Goal: Task Accomplishment & Management: Manage account settings

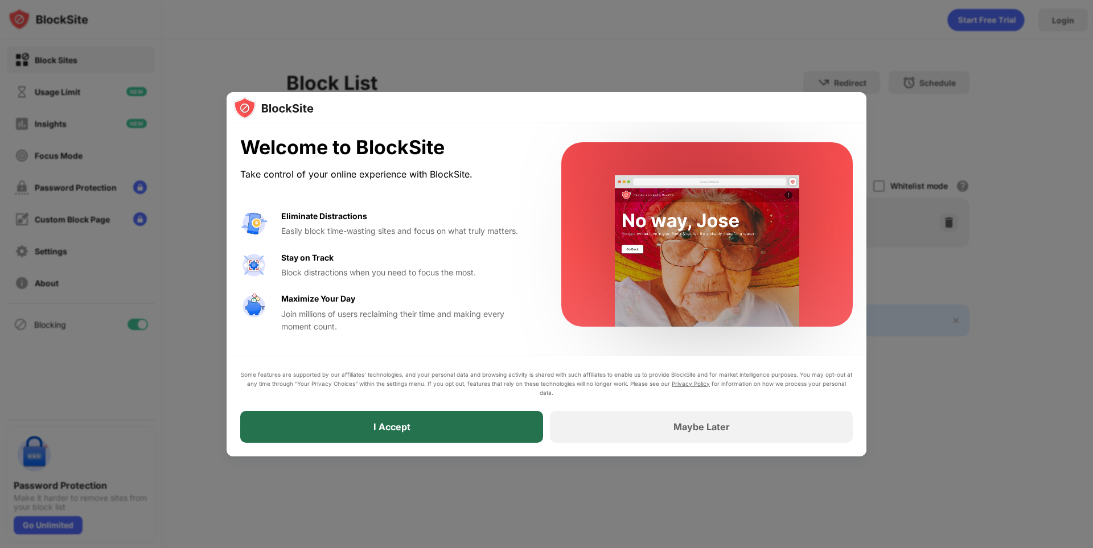
click at [462, 420] on div "I Accept" at bounding box center [391, 427] width 303 height 32
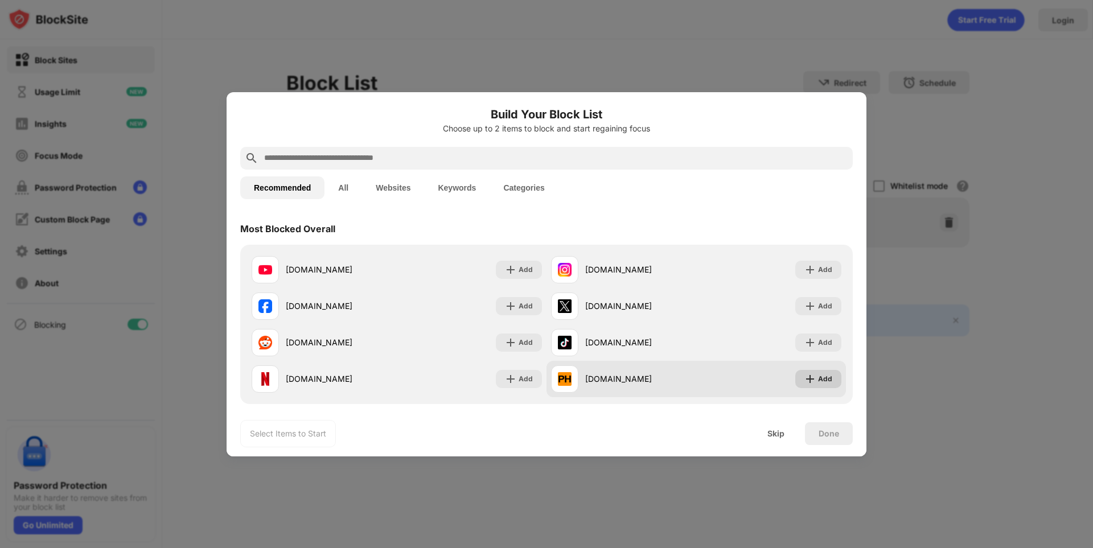
click at [818, 379] on div "Add" at bounding box center [825, 378] width 14 height 11
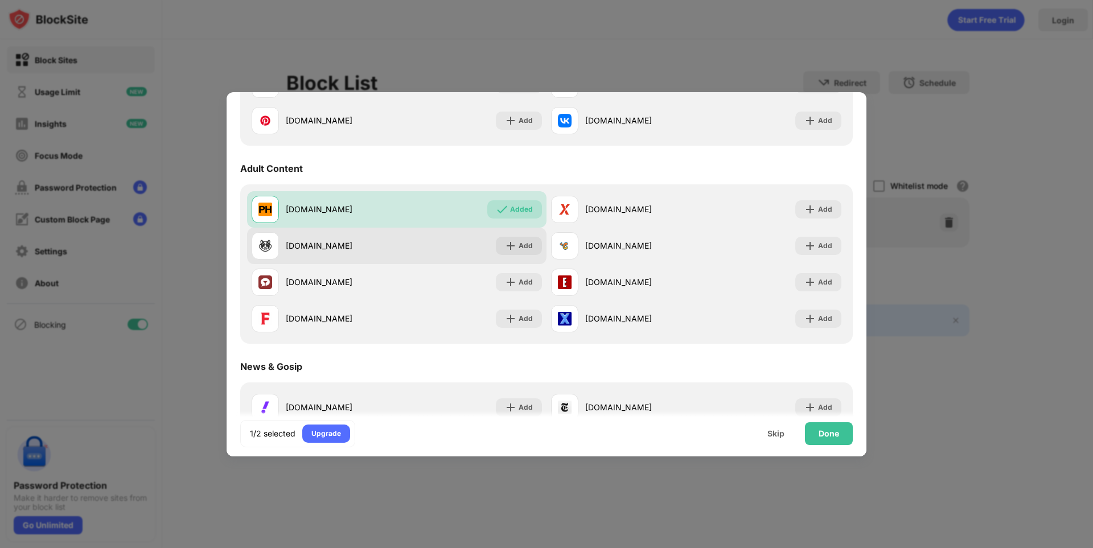
scroll to position [455, 0]
click at [505, 247] on img at bounding box center [510, 246] width 11 height 11
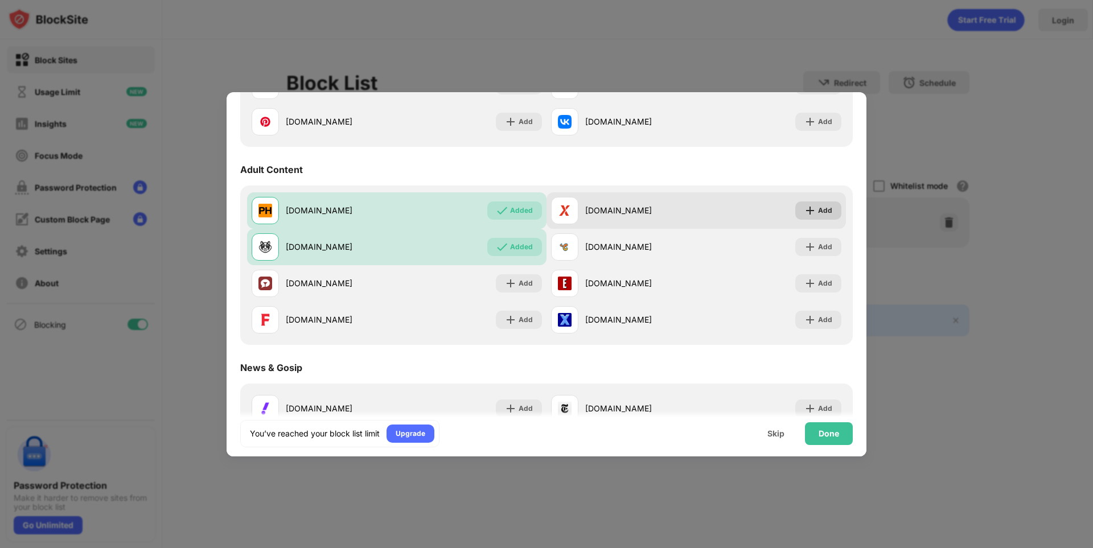
click at [806, 206] on img at bounding box center [809, 210] width 11 height 11
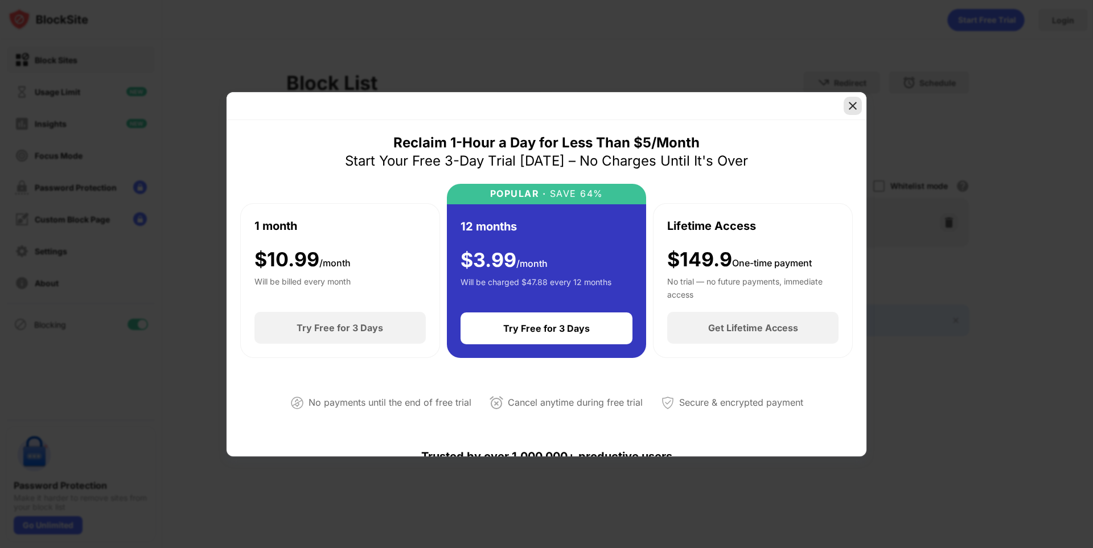
click at [849, 104] on img at bounding box center [852, 105] width 11 height 11
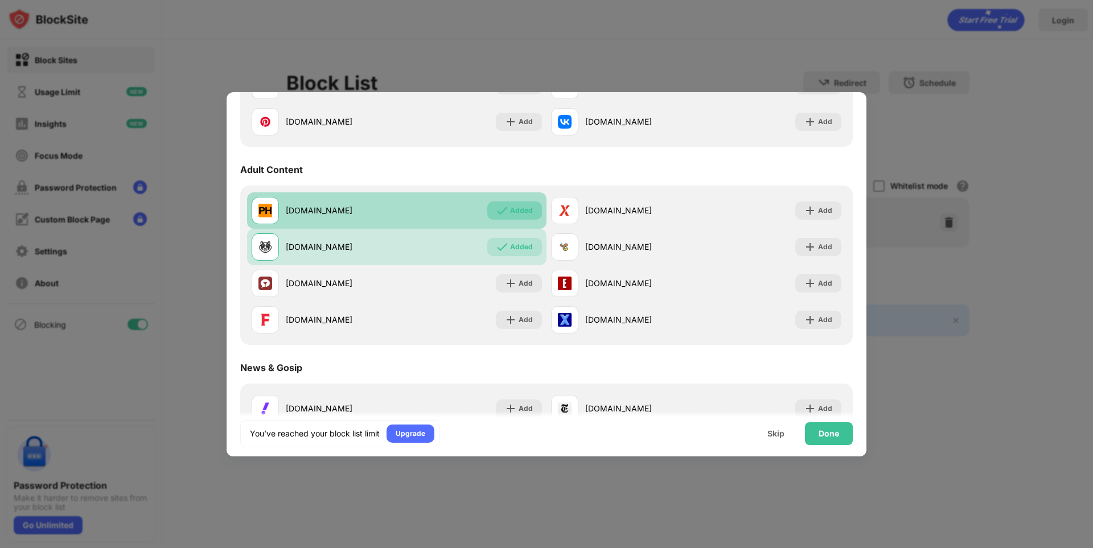
click at [510, 210] on div "Added" at bounding box center [521, 210] width 23 height 11
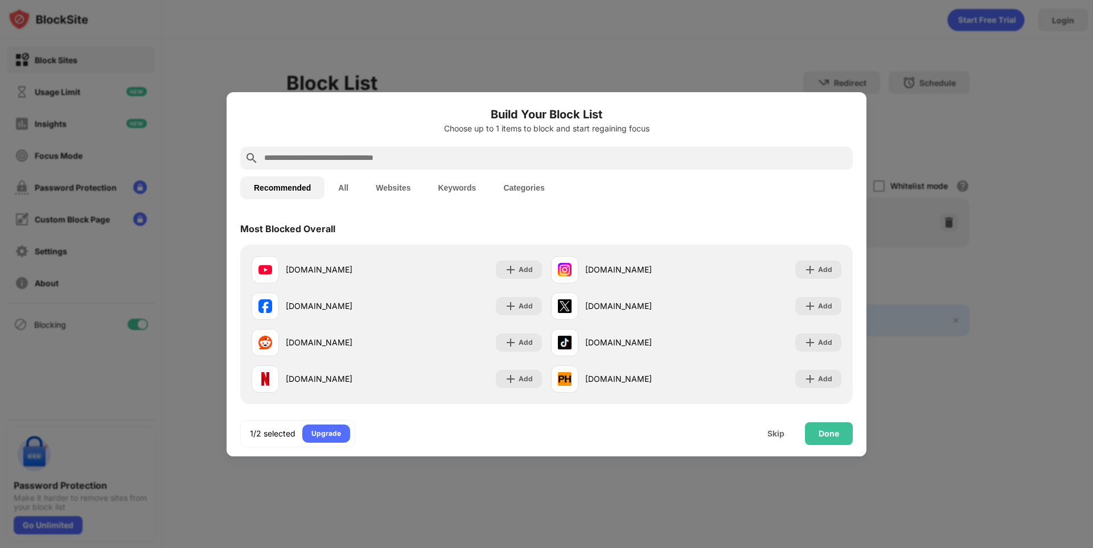
click at [398, 157] on input "text" at bounding box center [555, 158] width 585 height 14
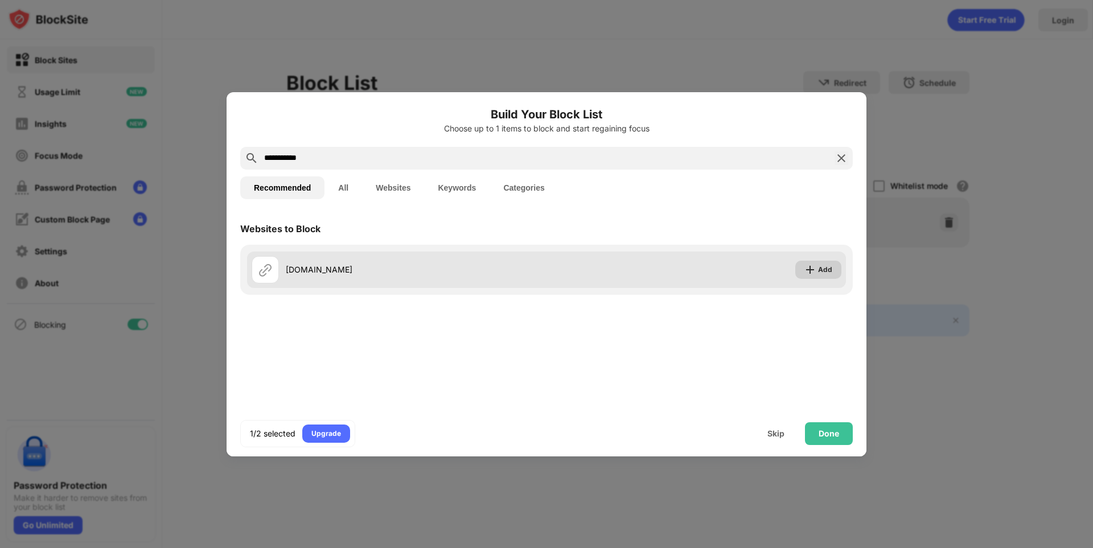
type input "**********"
click at [827, 271] on div "Add" at bounding box center [825, 269] width 14 height 11
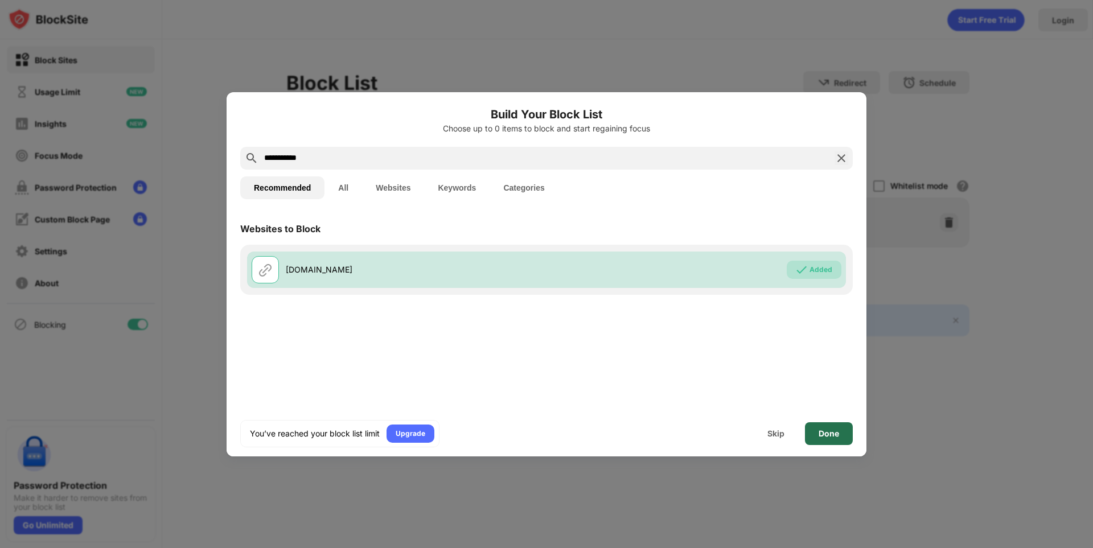
click at [832, 428] on div "Done" at bounding box center [829, 433] width 48 height 23
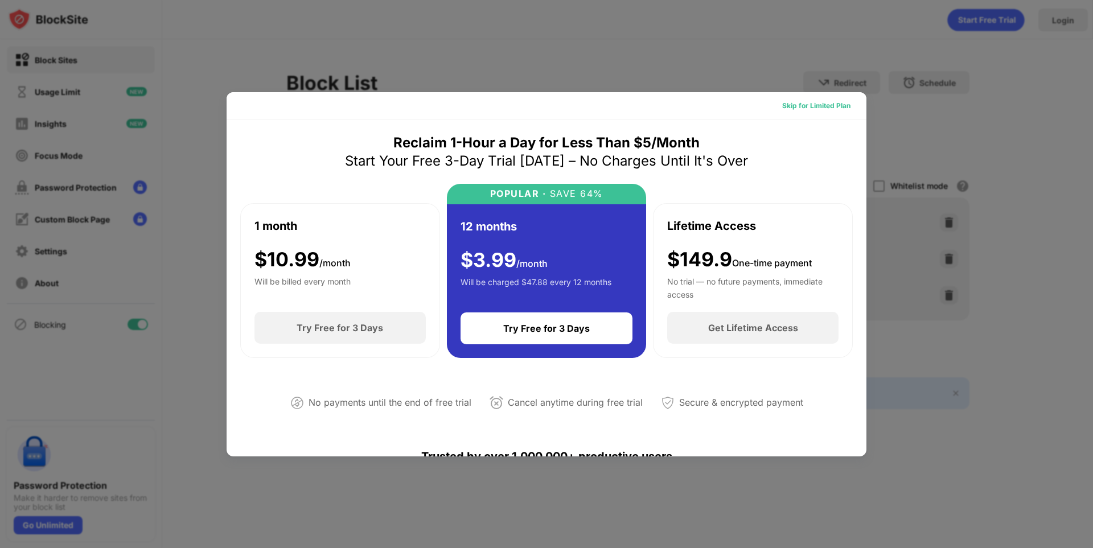
click at [809, 105] on div "Skip for Limited Plan" at bounding box center [816, 105] width 68 height 11
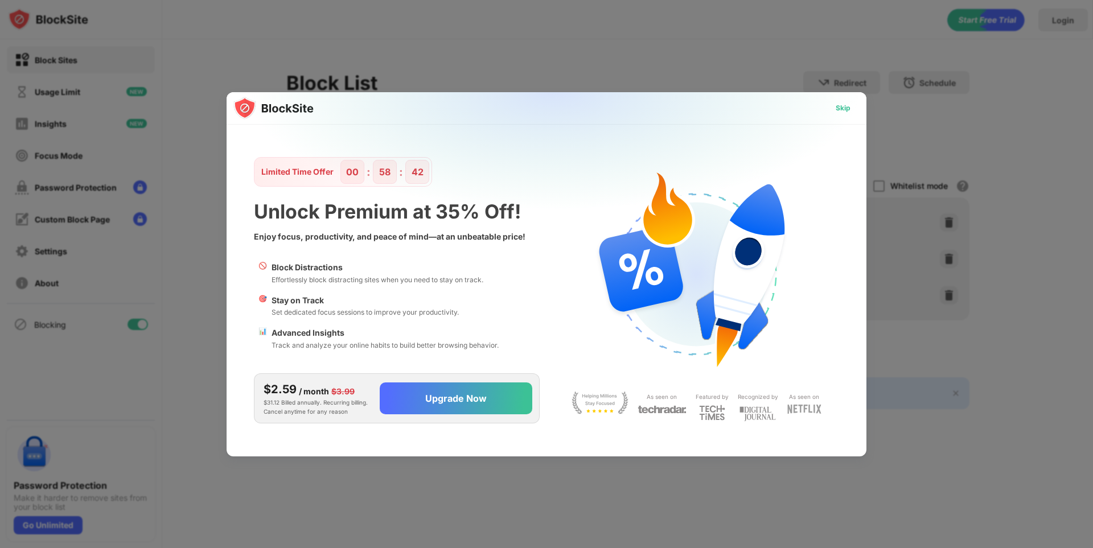
click at [840, 113] on div "Skip" at bounding box center [843, 107] width 15 height 11
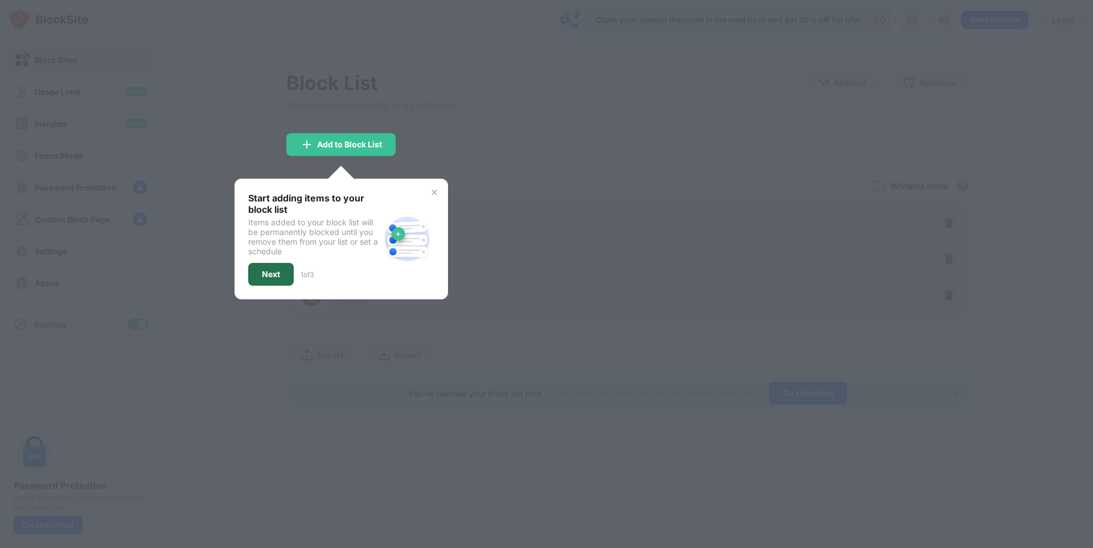
click at [268, 276] on div "Next" at bounding box center [271, 274] width 18 height 9
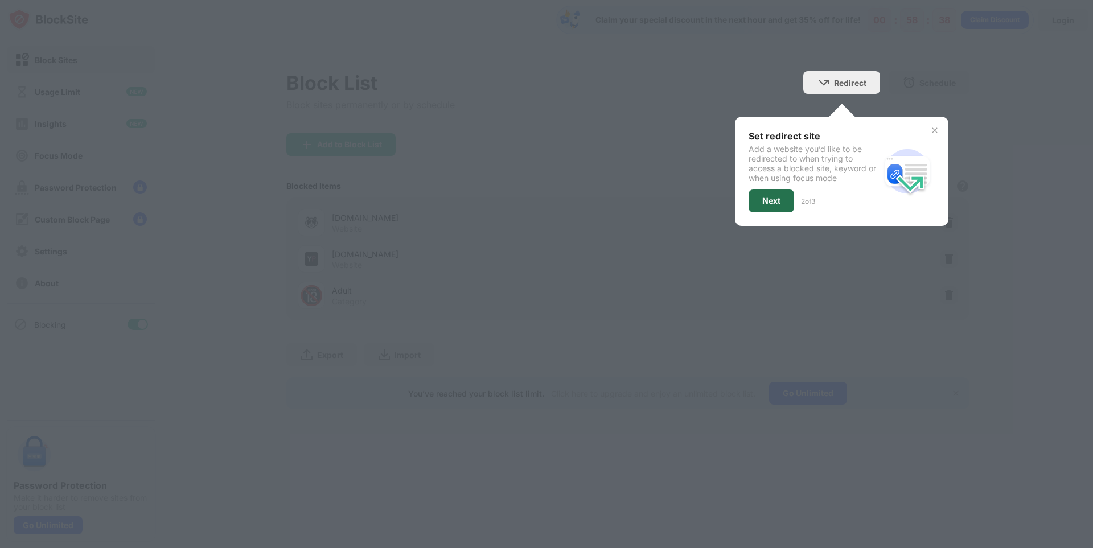
click at [783, 203] on div "Next" at bounding box center [772, 201] width 46 height 23
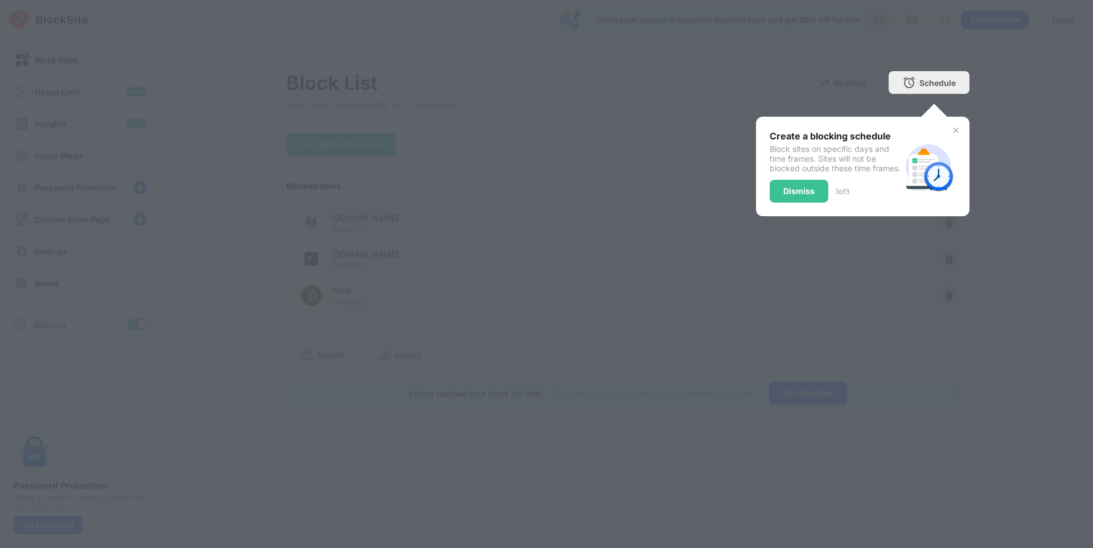
click at [951, 130] on div "Create a blocking schedule Block sites on specific days and time frames. Sites …" at bounding box center [862, 167] width 213 height 100
click at [955, 130] on img at bounding box center [955, 130] width 9 height 9
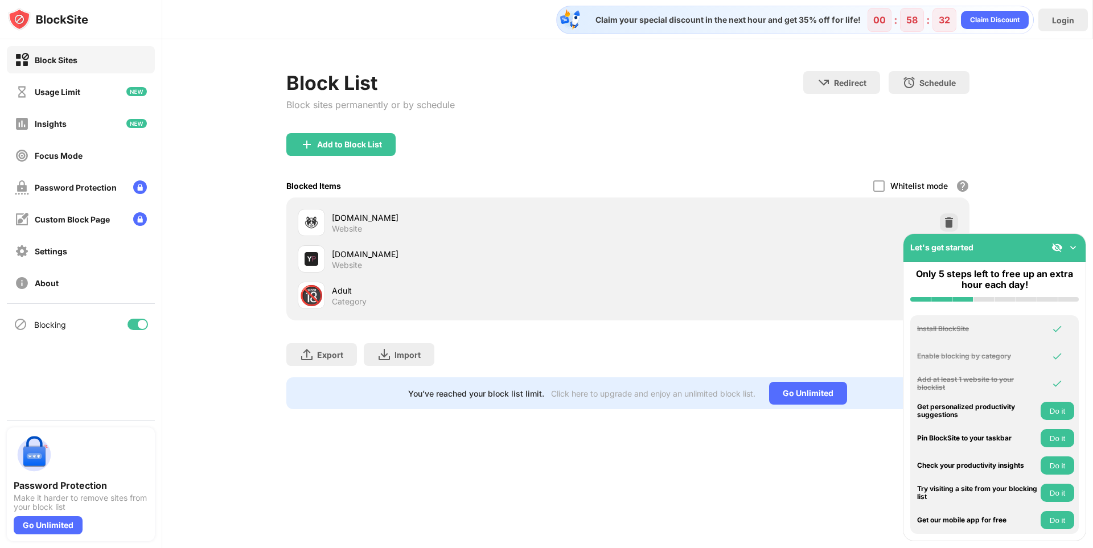
click at [1073, 246] on img at bounding box center [1072, 247] width 11 height 11
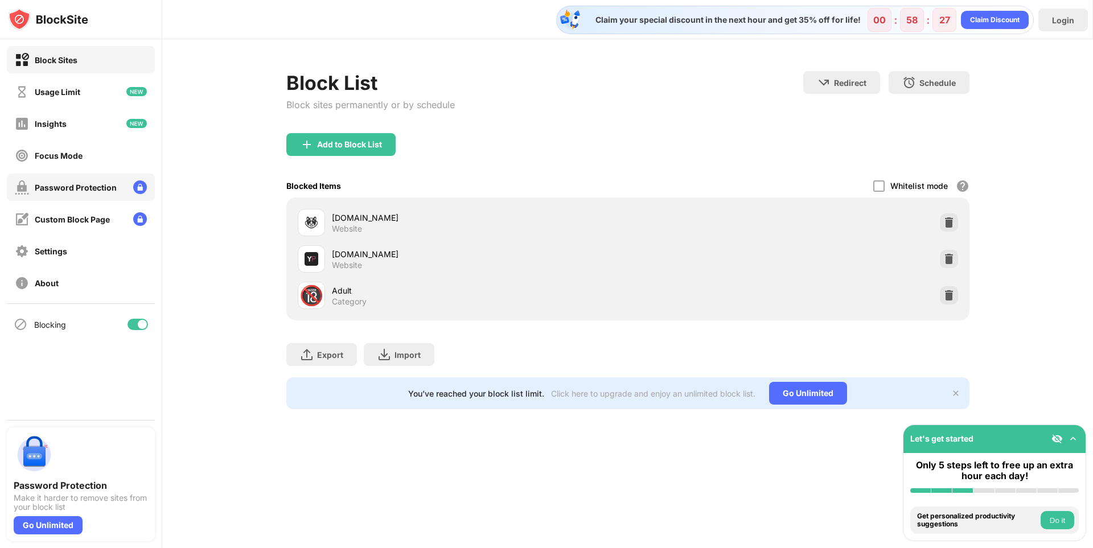
click at [100, 183] on div "Password Protection" at bounding box center [76, 188] width 82 height 10
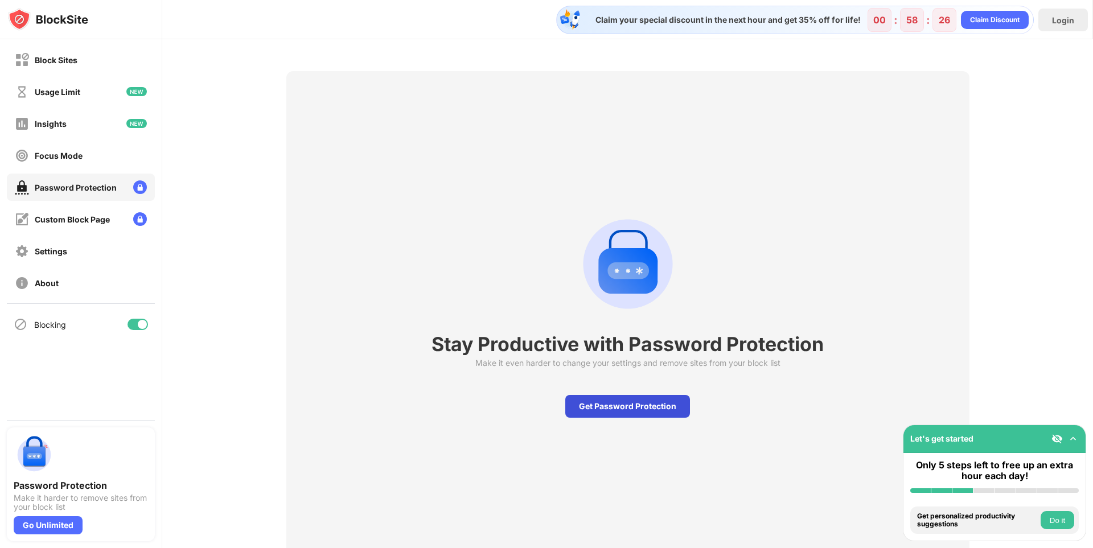
click at [618, 414] on div "Get Password Protection" at bounding box center [627, 406] width 125 height 23
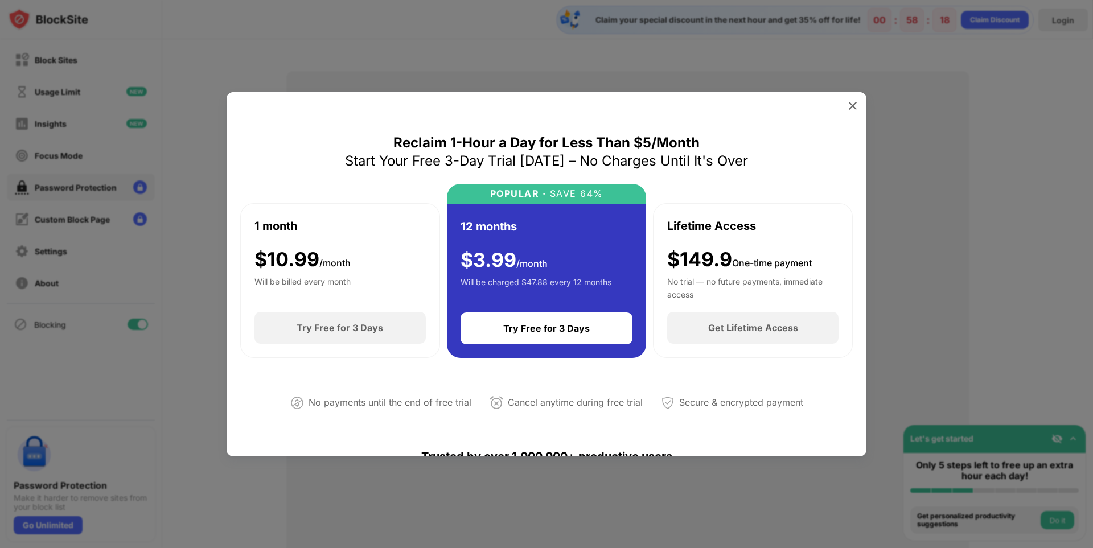
click at [334, 282] on div "Will be billed every month" at bounding box center [302, 287] width 96 height 23
click at [855, 105] on img at bounding box center [852, 105] width 11 height 11
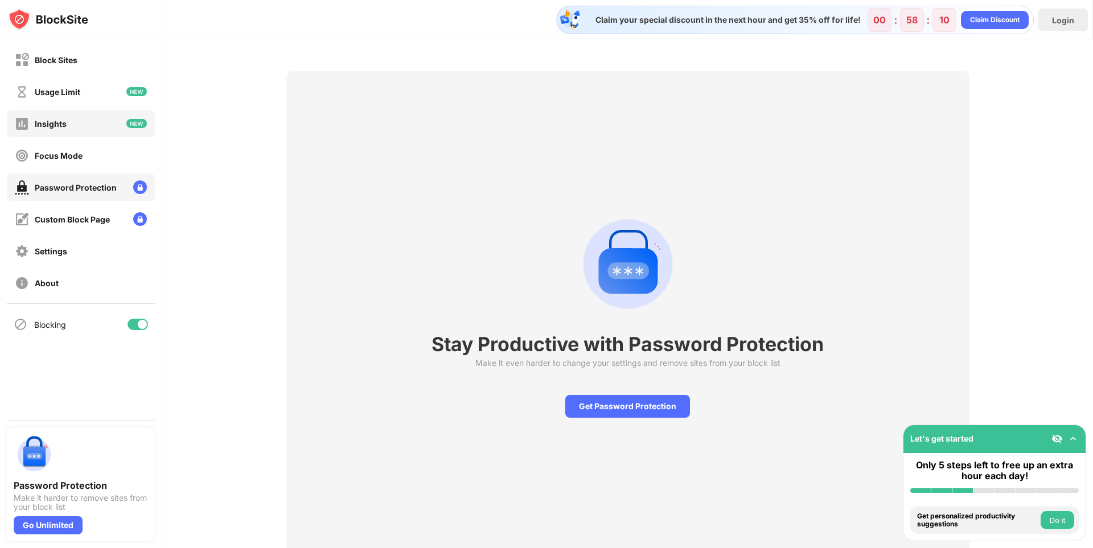
click at [96, 120] on div "Insights" at bounding box center [81, 123] width 148 height 27
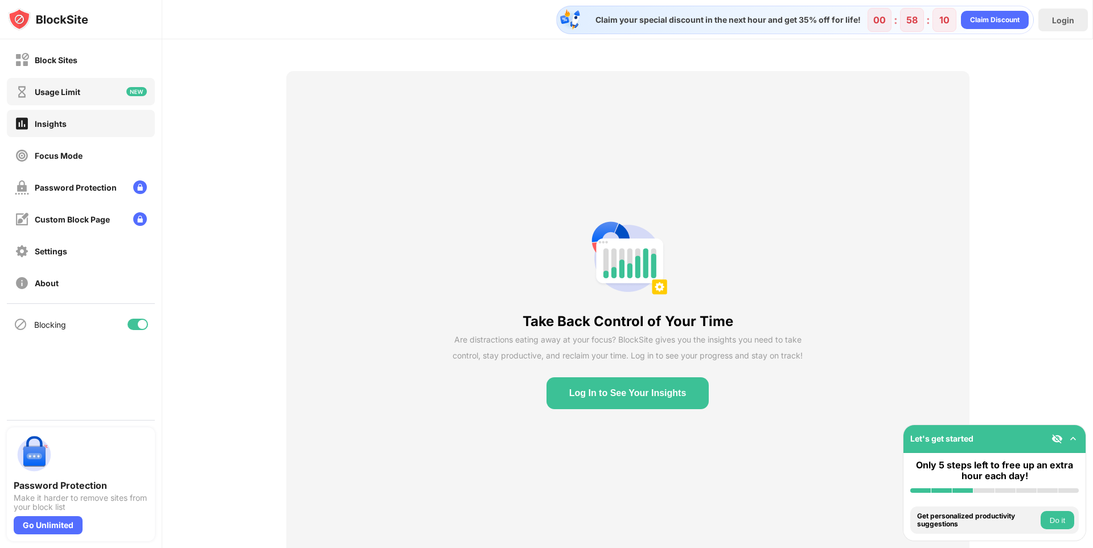
click at [98, 96] on div "Usage Limit" at bounding box center [81, 91] width 148 height 27
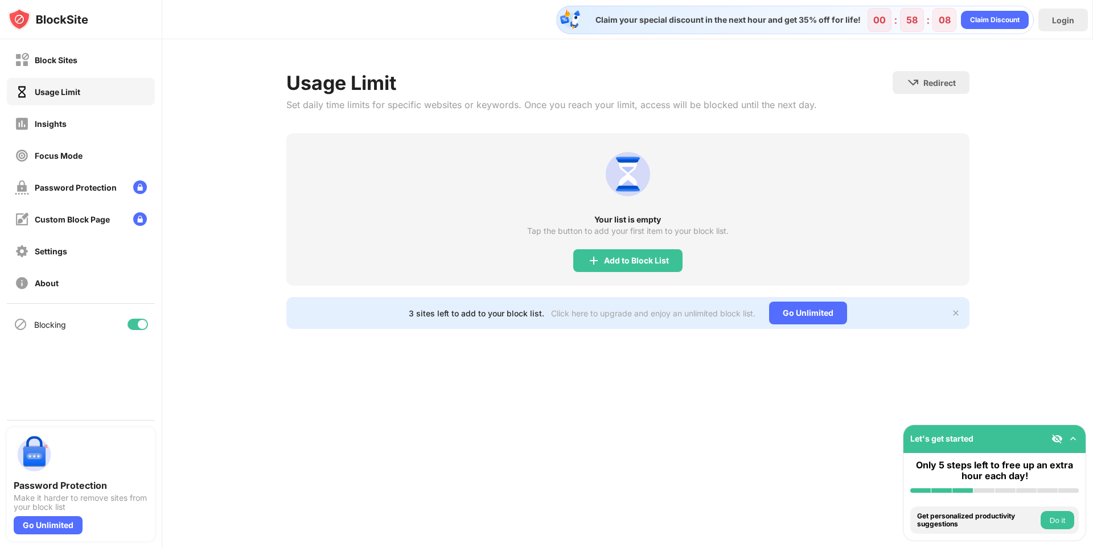
click at [93, 77] on div "Block Sites Usage Limit Insights Focus Mode Password Protection Custom Block Pa…" at bounding box center [81, 171] width 162 height 264
click at [36, 60] on div "Block Sites" at bounding box center [56, 60] width 43 height 10
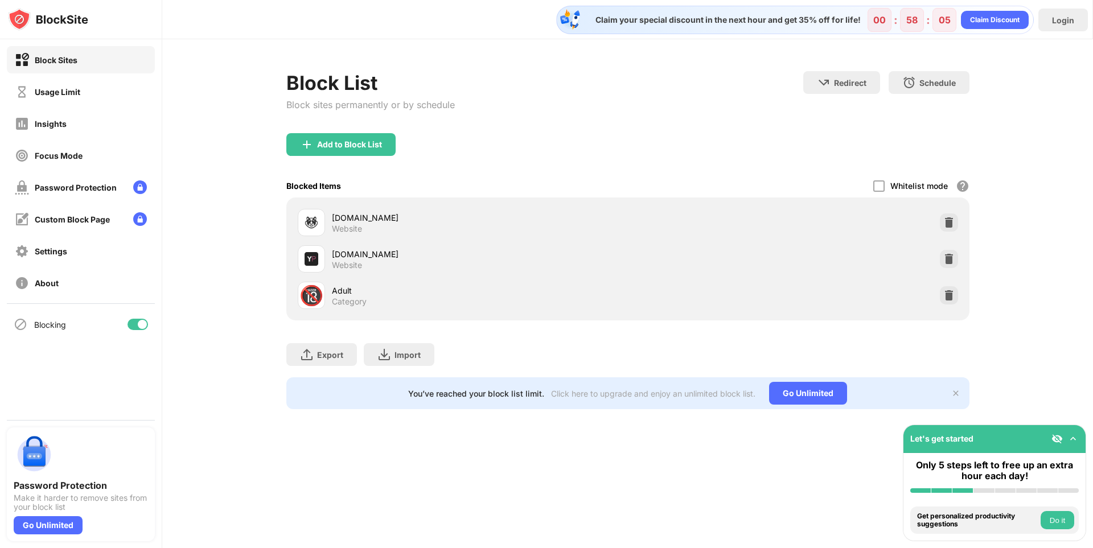
drag, startPoint x: 403, startPoint y: 274, endPoint x: 639, endPoint y: 231, distance: 240.2
click at [634, 229] on div "[DOMAIN_NAME] Website" at bounding box center [628, 222] width 670 height 36
